Goal: Task Accomplishment & Management: Use online tool/utility

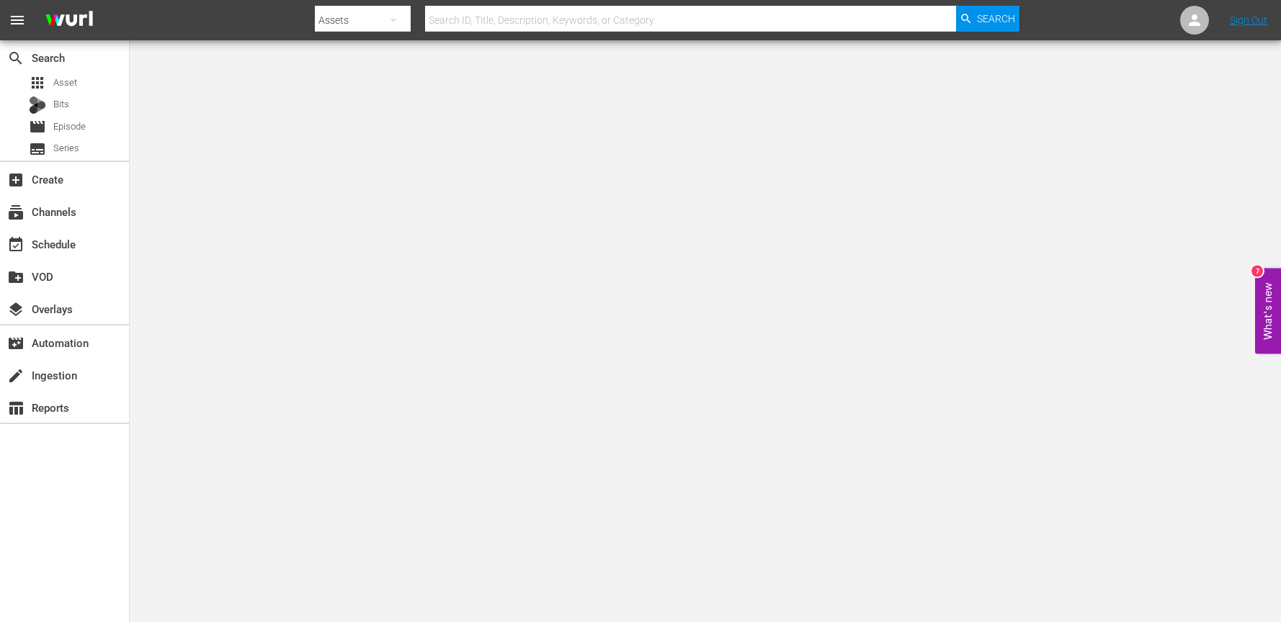
click at [97, 257] on div "event_available Schedule" at bounding box center [64, 243] width 129 height 32
click at [97, 251] on div "event_available Schedule" at bounding box center [64, 243] width 129 height 29
